Goal: Task Accomplishment & Management: Manage account settings

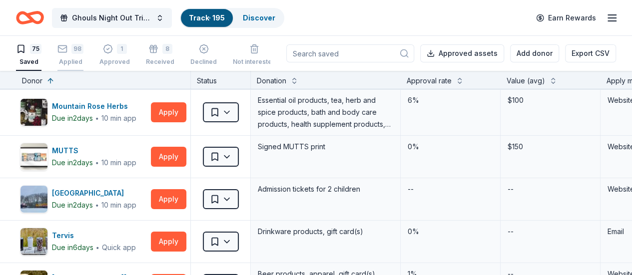
click at [82, 60] on div "Applied" at bounding box center [70, 62] width 26 height 8
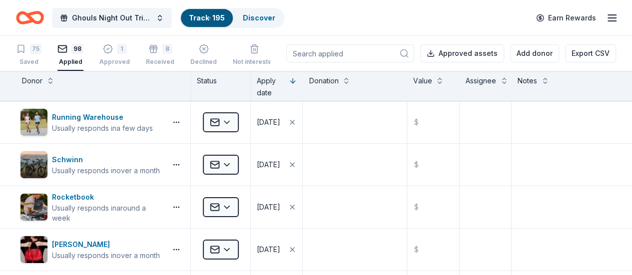
click at [364, 56] on input at bounding box center [350, 53] width 128 height 18
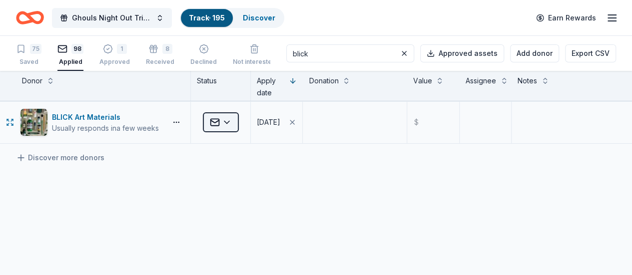
type input "blick"
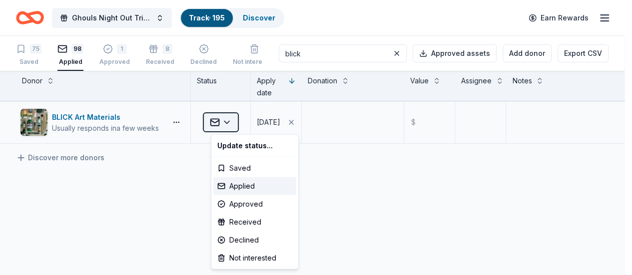
click at [237, 125] on html "Ghouls Night Out Tricky Tray Track · 195 Discover Earn Rewards 75 Saved 98 Appl…" at bounding box center [316, 137] width 632 height 275
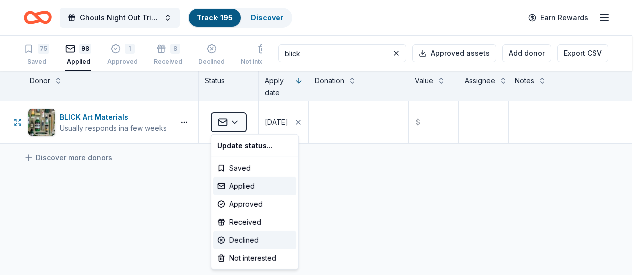
click at [232, 238] on div "Declined" at bounding box center [254, 240] width 83 height 18
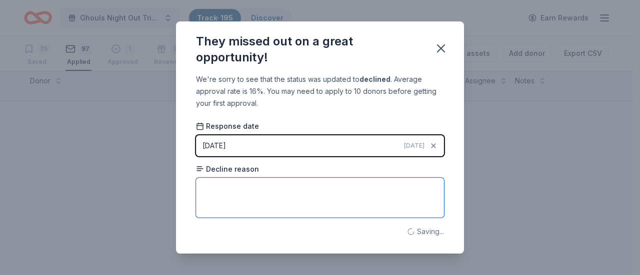
click at [266, 190] on textarea at bounding box center [320, 198] width 248 height 40
paste textarea "At this time Blick will pass on this opportunity as it doesn’t fit within our c…"
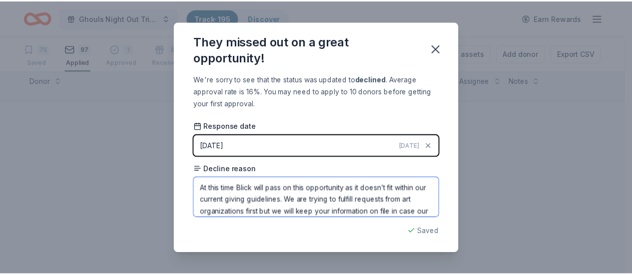
scroll to position [11, 0]
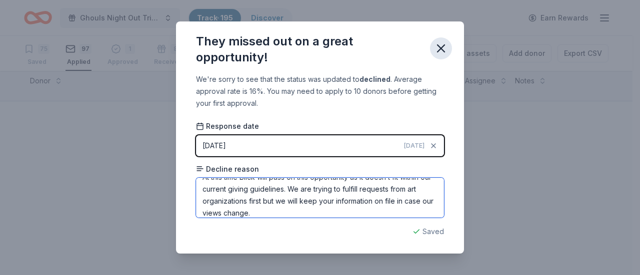
type textarea "At this time Blick will pass on this opportunity as it doesn’t fit within our c…"
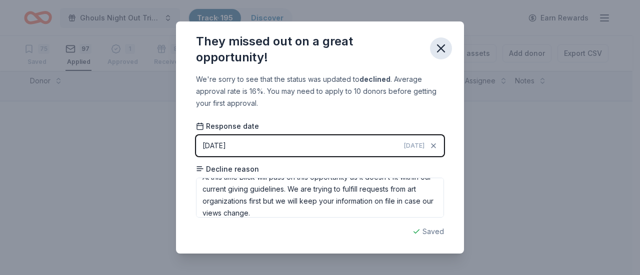
click at [442, 47] on icon "button" at bounding box center [440, 48] width 7 height 7
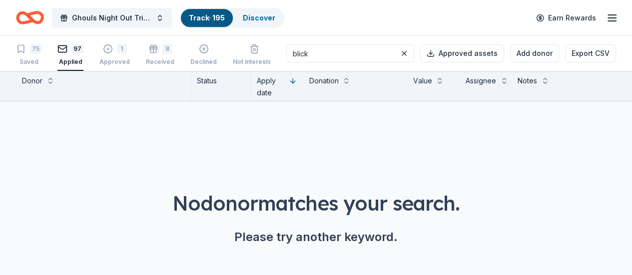
drag, startPoint x: 320, startPoint y: 47, endPoint x: 277, endPoint y: 50, distance: 43.1
click at [277, 50] on div "75 Saved 97 Applied 1 Approved 8 Received Declined Not interested blick Approve…" at bounding box center [316, 53] width 600 height 35
drag, startPoint x: 318, startPoint y: 54, endPoint x: 248, endPoint y: 64, distance: 71.1
click at [248, 64] on div "75 Saved 97 Applied 1 Approved 8 Received Declined Not interested [PERSON_NAME]…" at bounding box center [316, 53] width 600 height 35
type input "[PERSON_NAME] entertainment"
